Goal: Task Accomplishment & Management: Complete application form

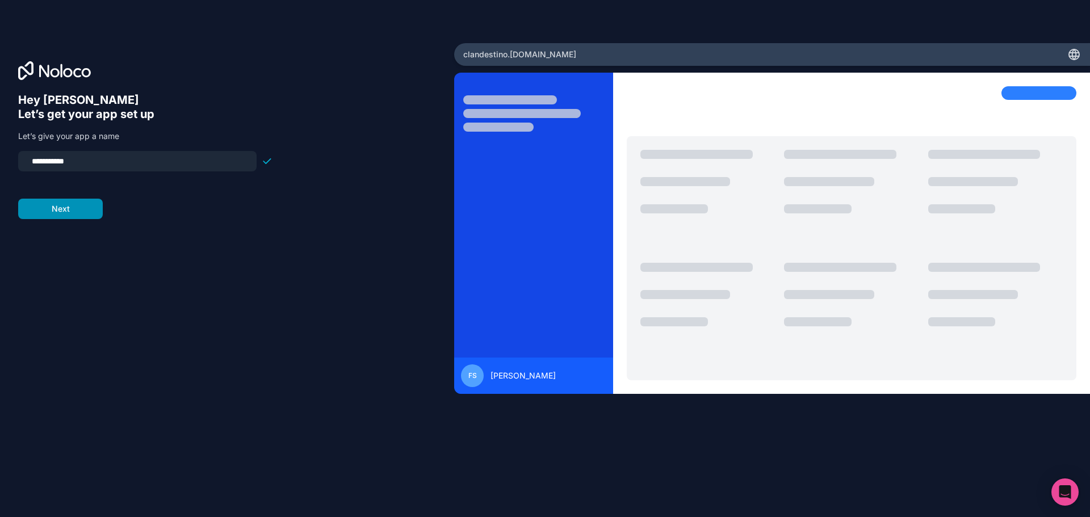
click at [70, 216] on button "Next" at bounding box center [60, 209] width 85 height 20
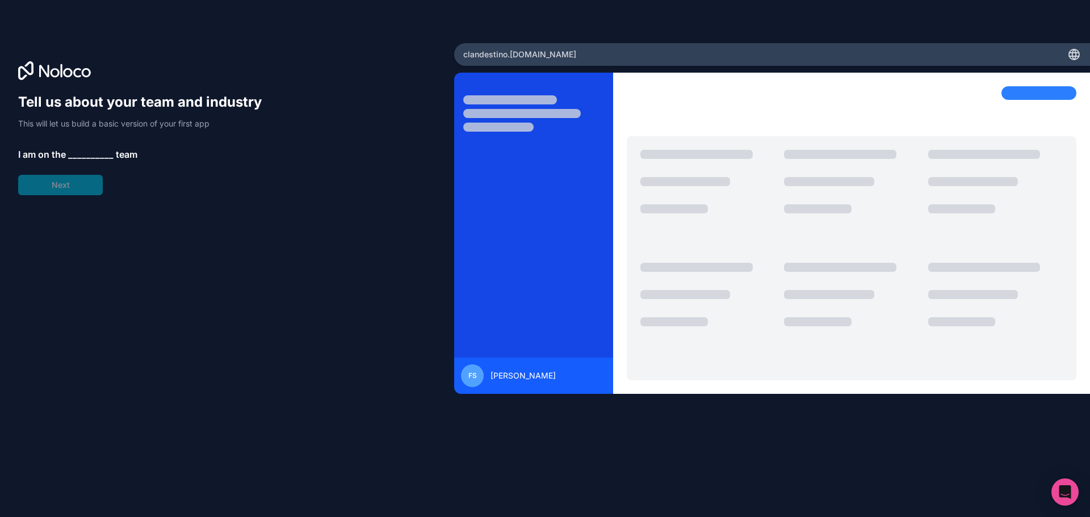
click at [77, 156] on span "__________" at bounding box center [90, 155] width 45 height 14
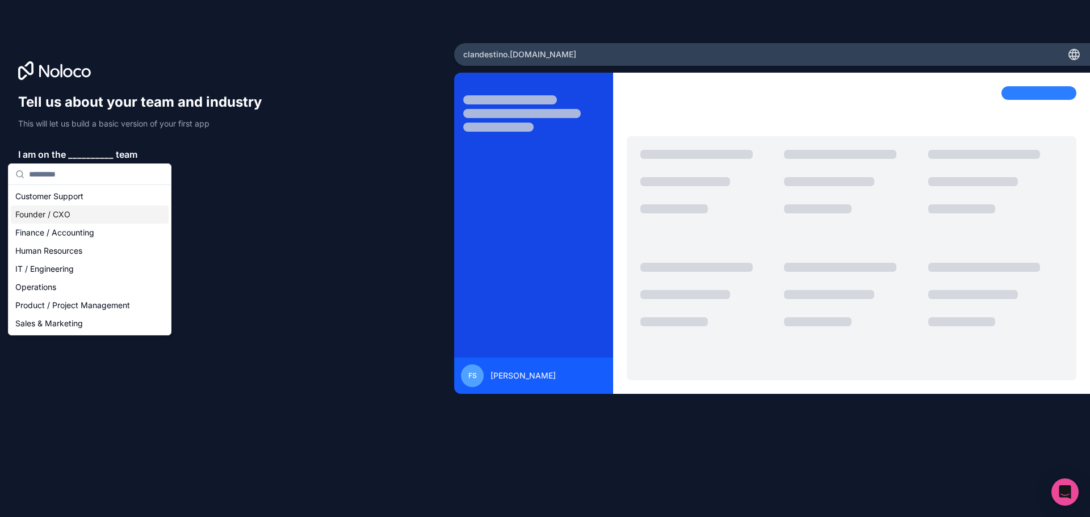
click at [64, 215] on div "Founder / CXO" at bounding box center [90, 215] width 158 height 18
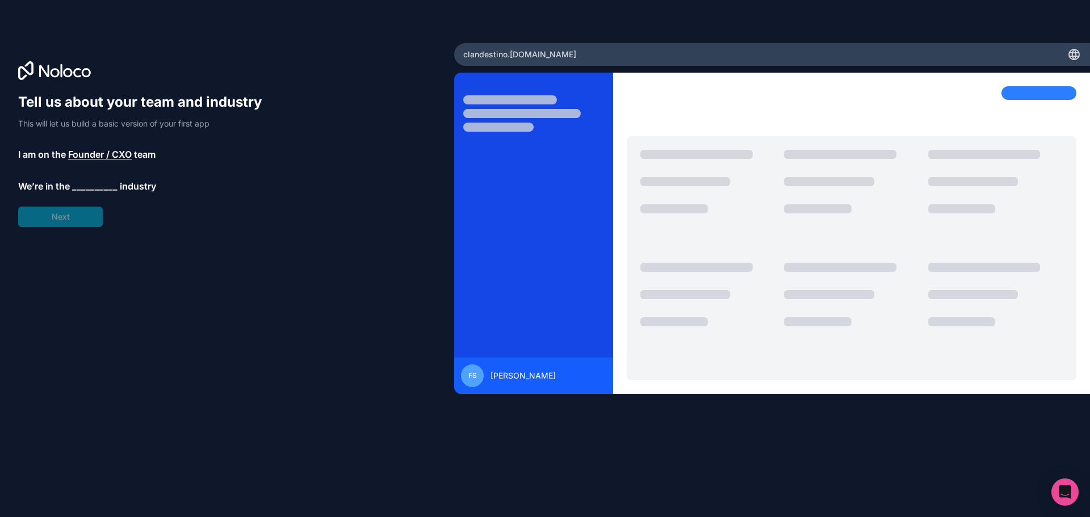
click at [87, 186] on span "__________" at bounding box center [94, 186] width 45 height 14
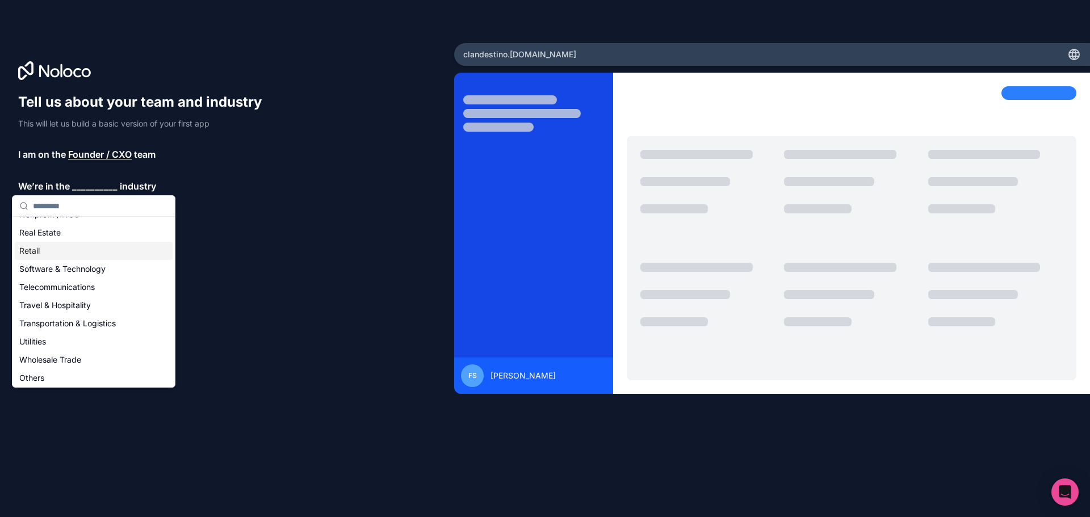
scroll to position [234, 0]
click at [92, 304] on div "Travel & Hospitality" at bounding box center [94, 303] width 158 height 18
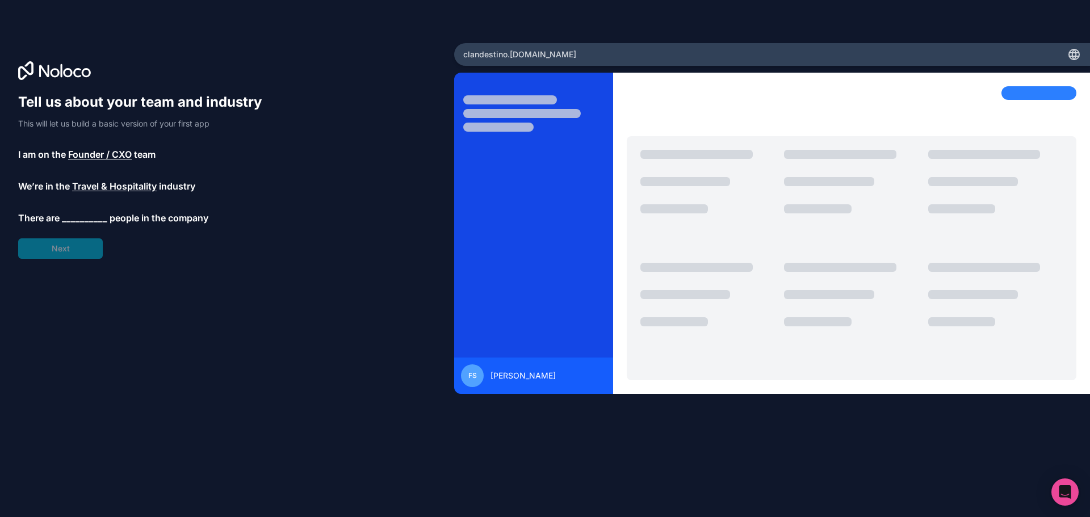
click at [81, 218] on span "__________" at bounding box center [84, 218] width 45 height 14
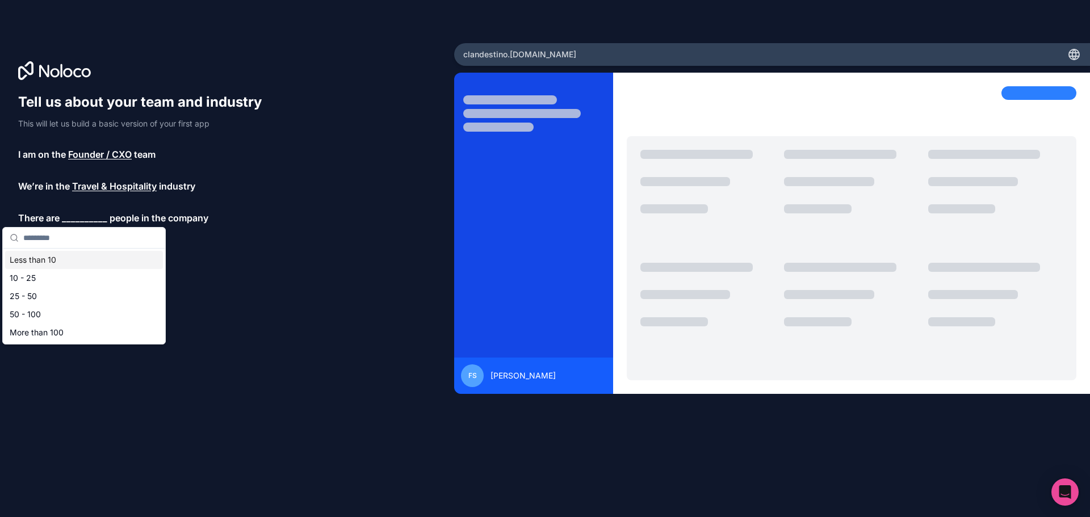
click at [60, 261] on div "Less than 10" at bounding box center [84, 260] width 158 height 18
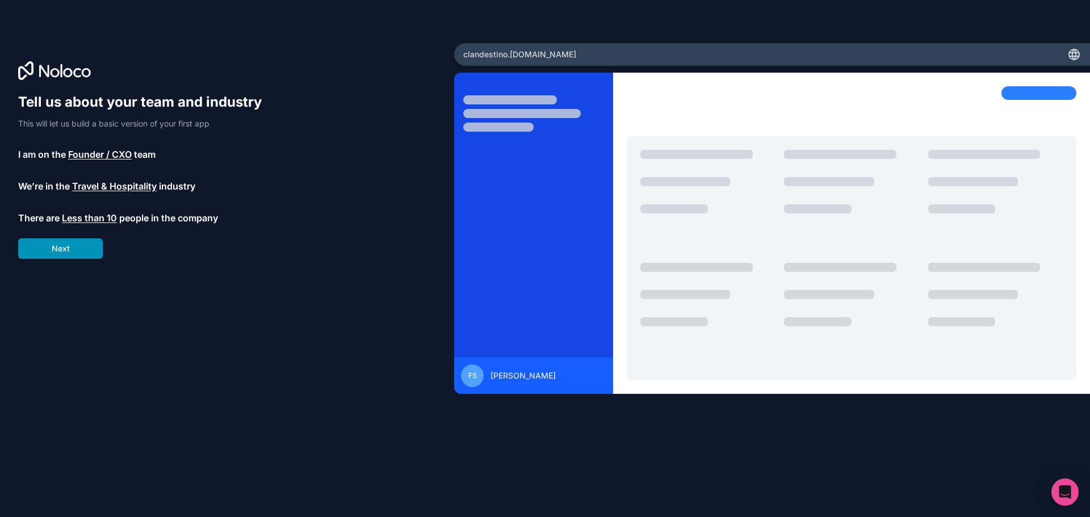
click at [64, 250] on button "Next" at bounding box center [60, 249] width 85 height 20
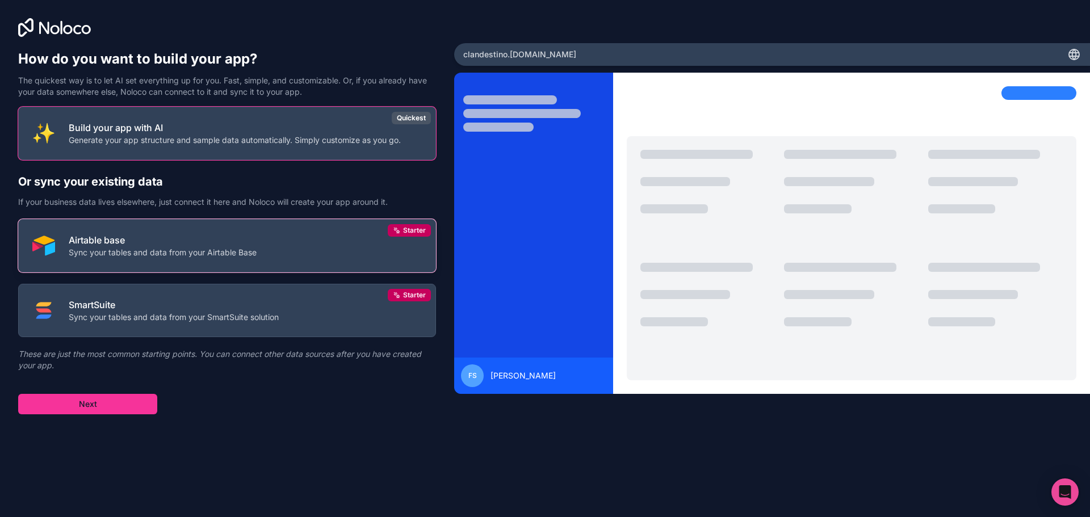
click at [156, 257] on p "Sync your tables and data from your Airtable Base" at bounding box center [163, 252] width 188 height 11
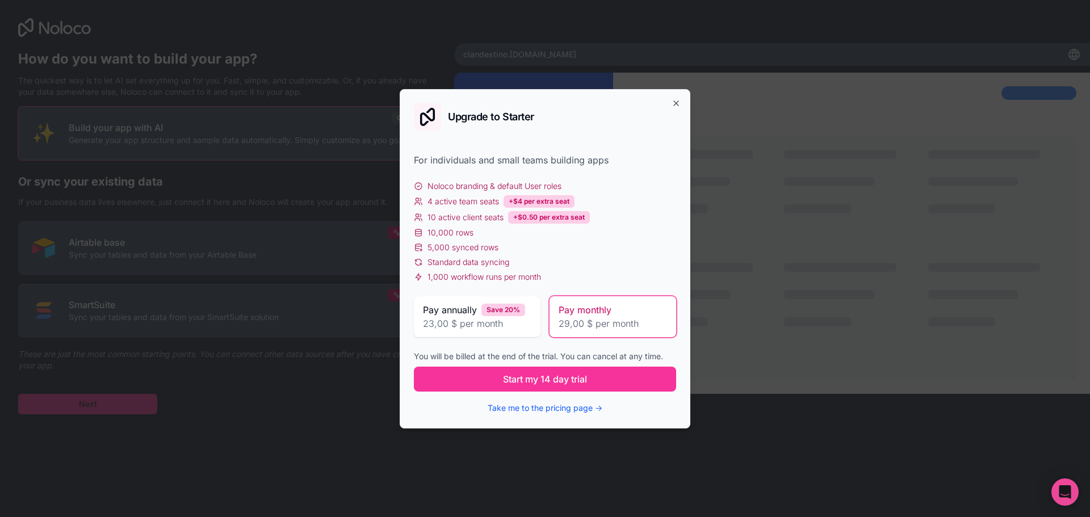
click at [610, 325] on span "29,00 $ per month" at bounding box center [613, 324] width 108 height 14
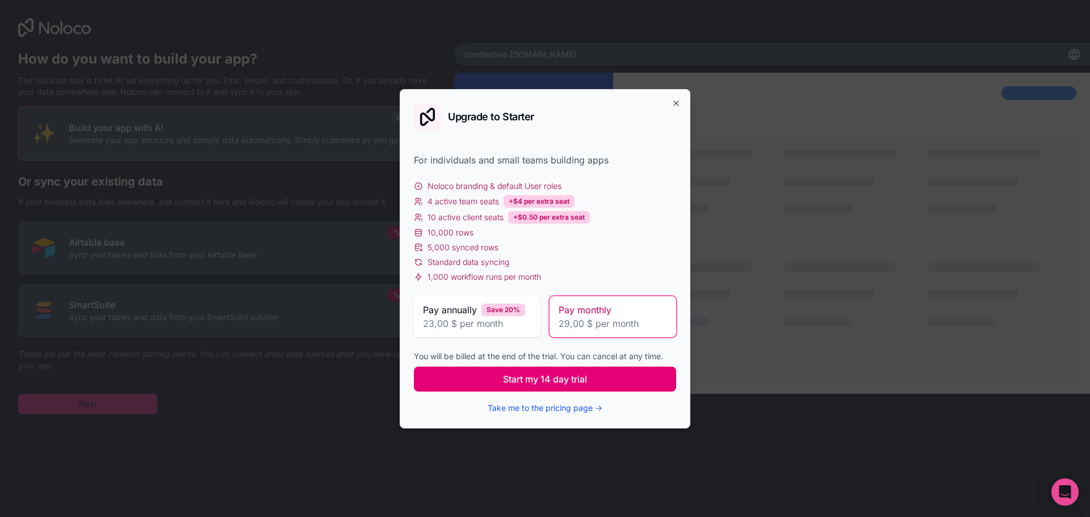
click at [608, 377] on button "Start my 14 day trial" at bounding box center [545, 379] width 262 height 25
